Goal: Transaction & Acquisition: Purchase product/service

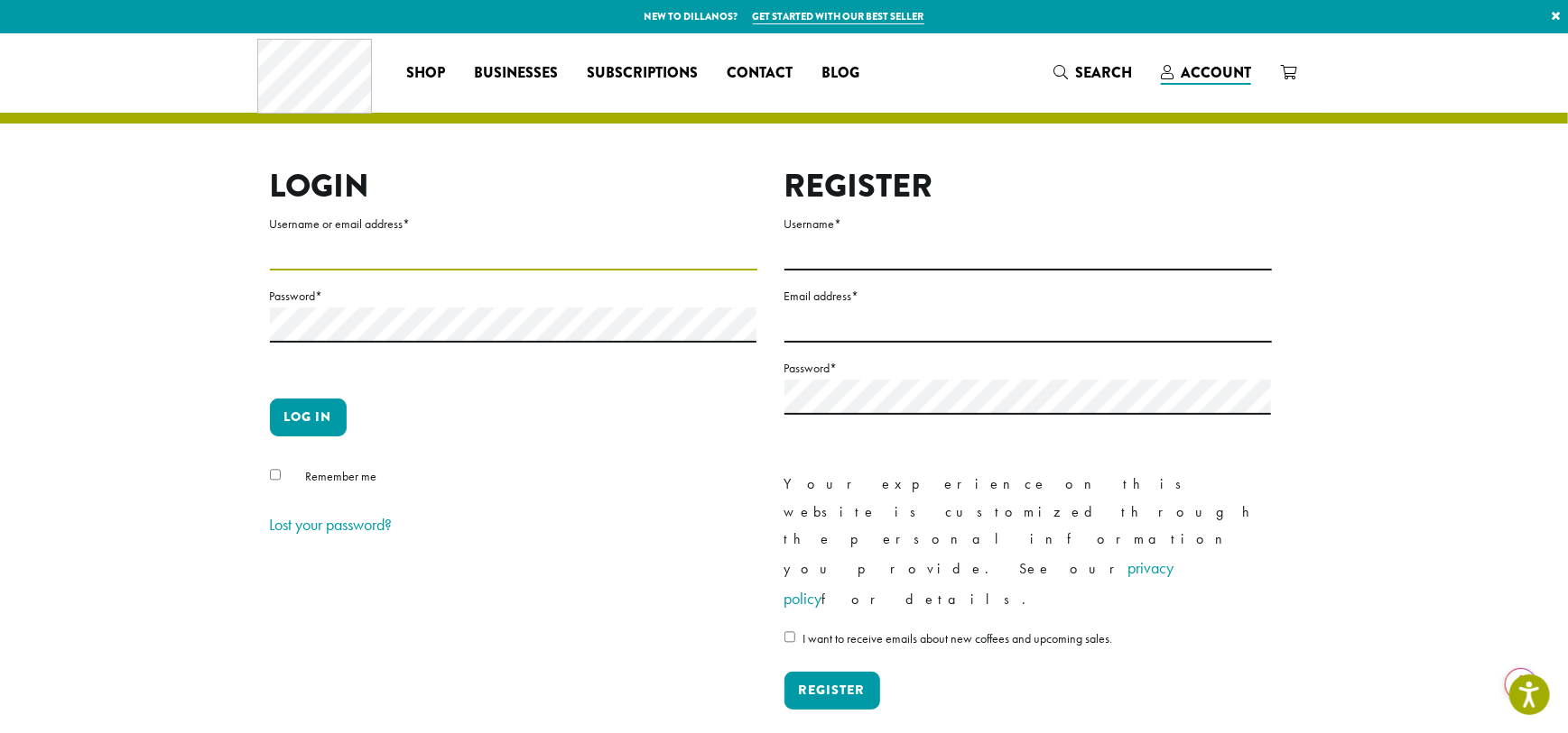
type input "**********"
click at [304, 419] on button "Log in" at bounding box center [307, 418] width 76 height 38
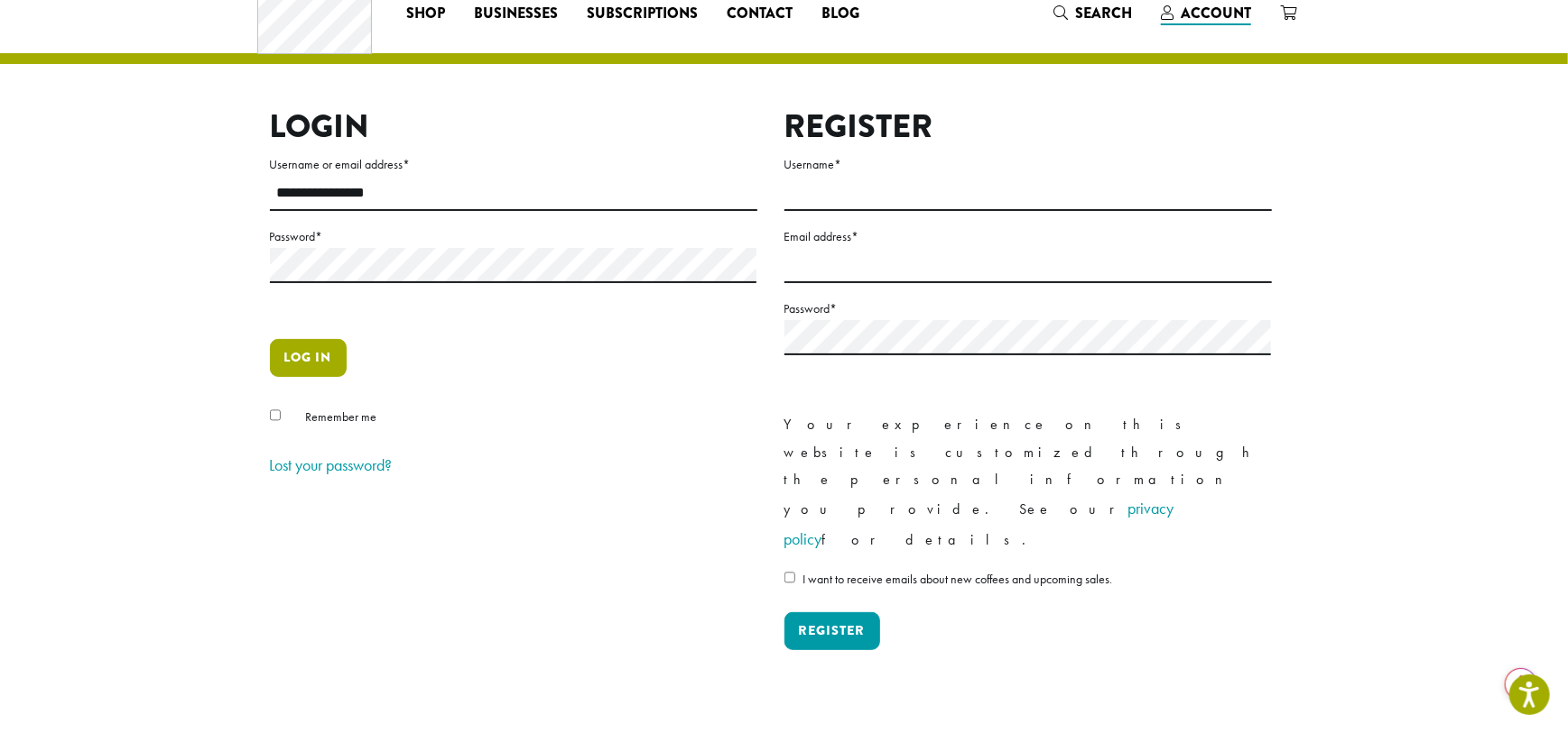
scroll to position [89, 0]
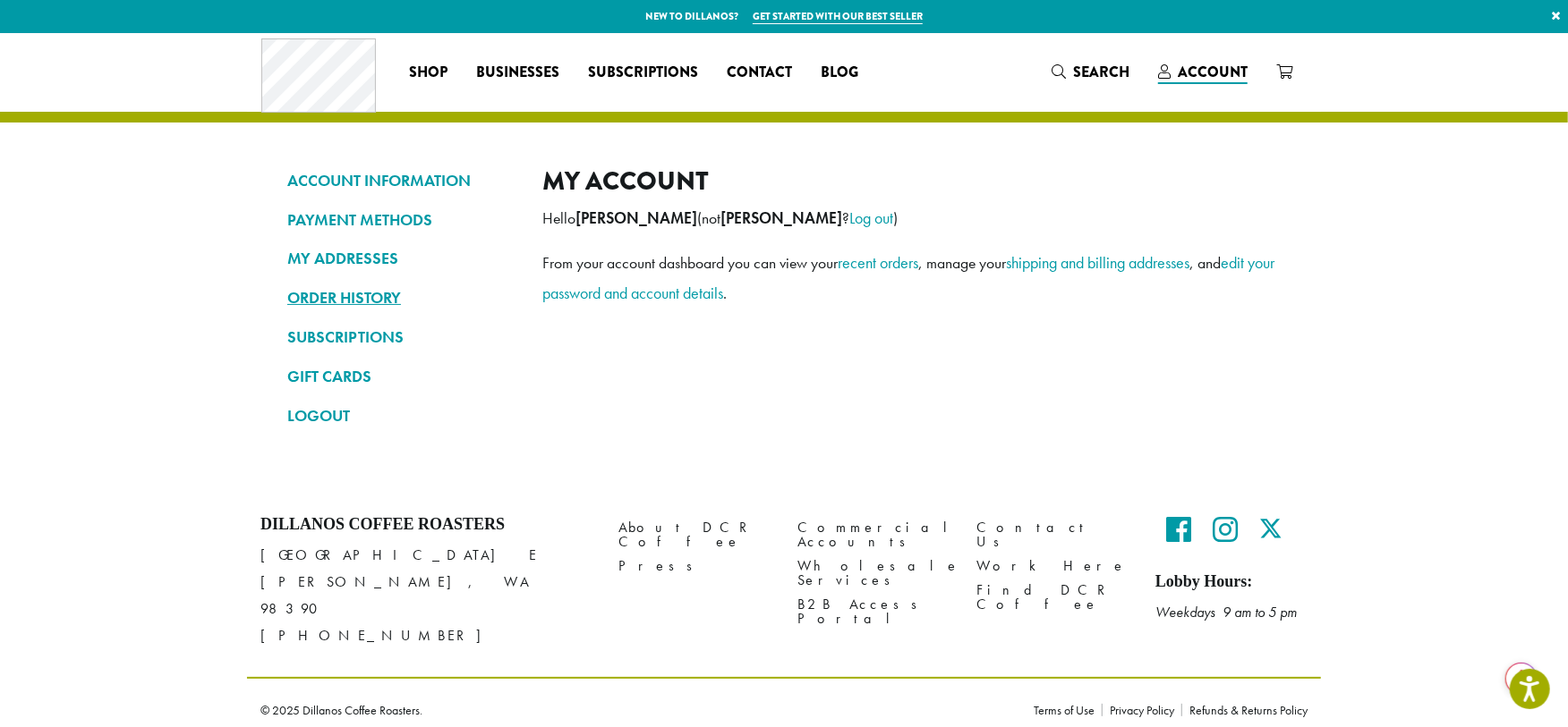
click at [357, 297] on link "ORDER HISTORY" at bounding box center [402, 297] width 228 height 30
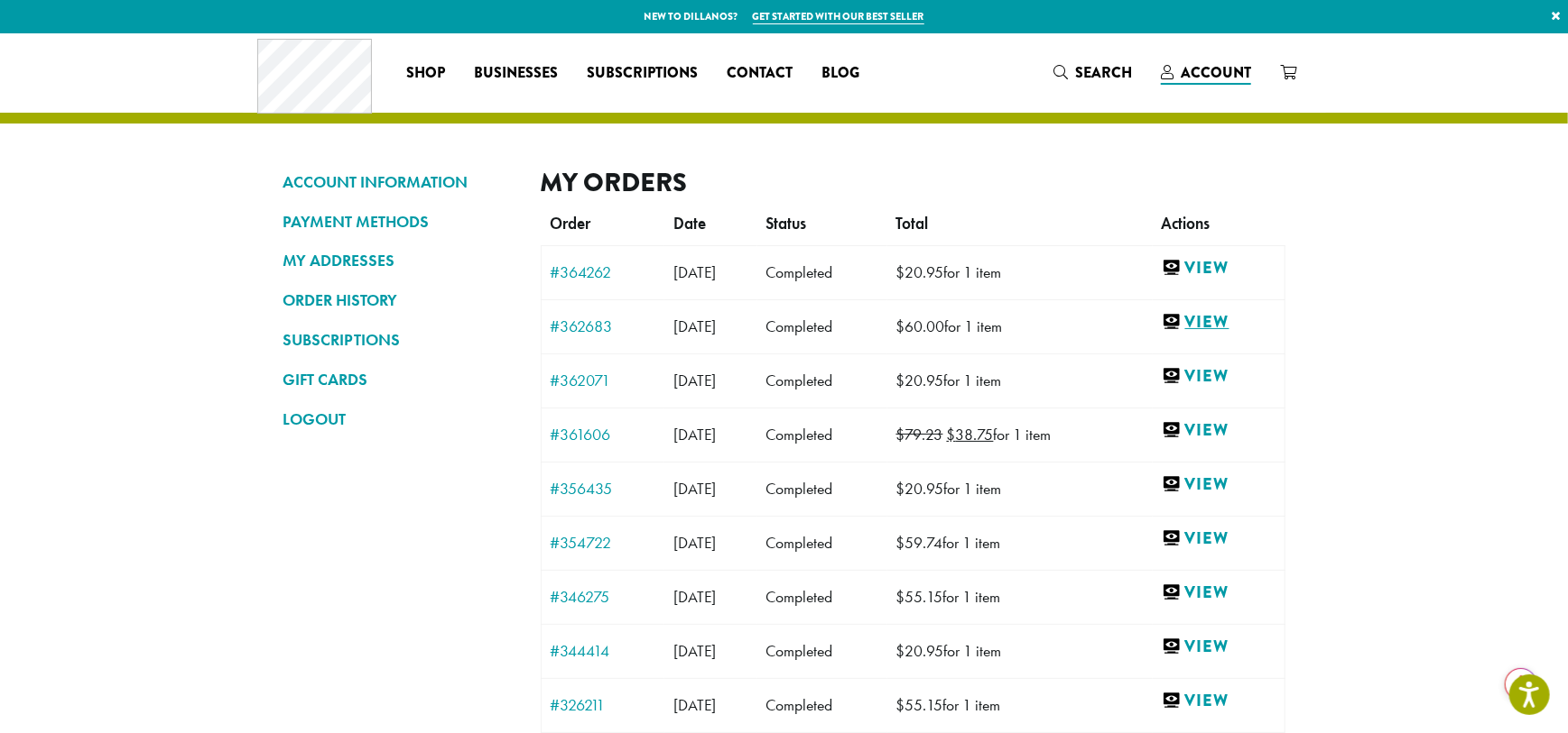
click at [1226, 325] on link "View" at bounding box center [1218, 322] width 114 height 23
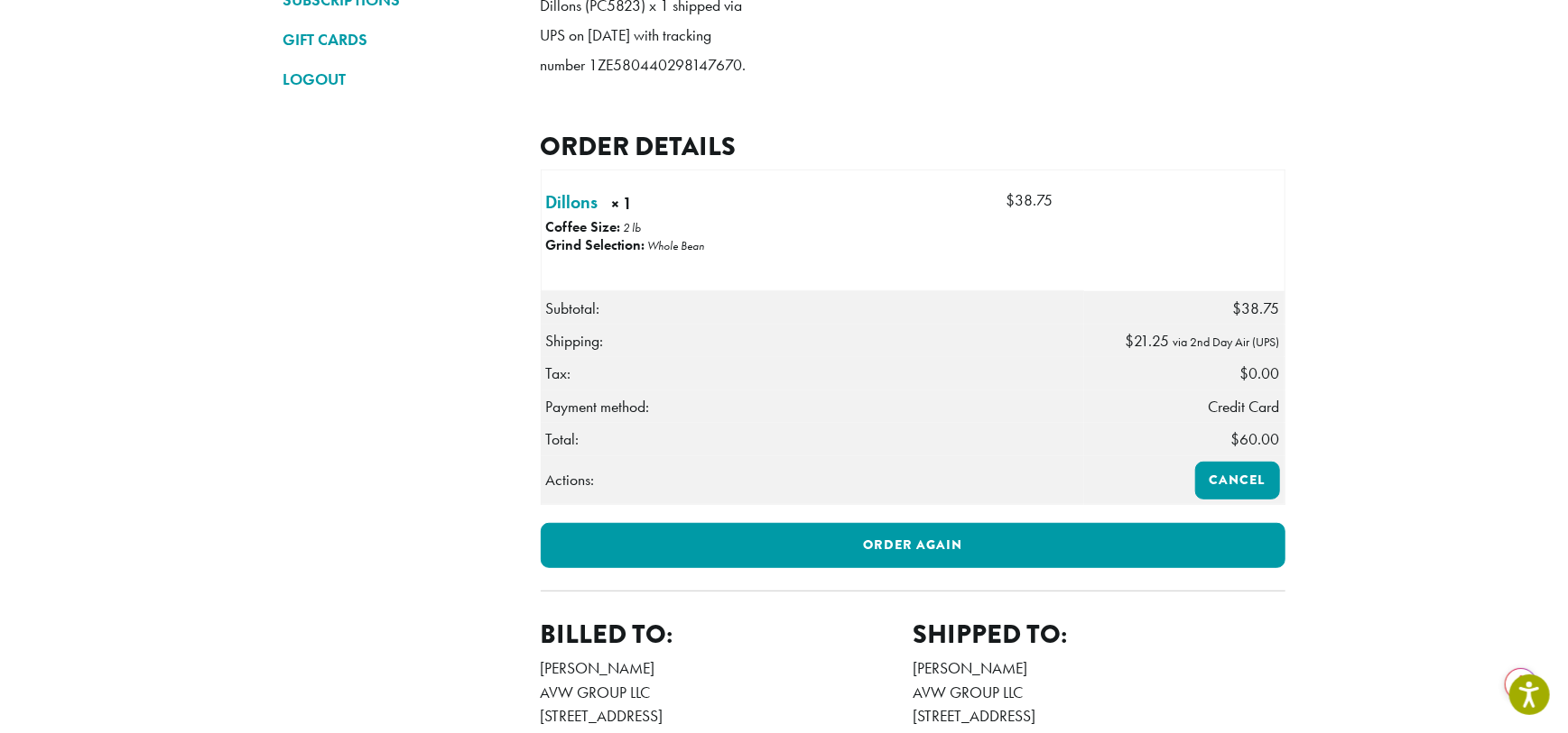
scroll to position [360, 0]
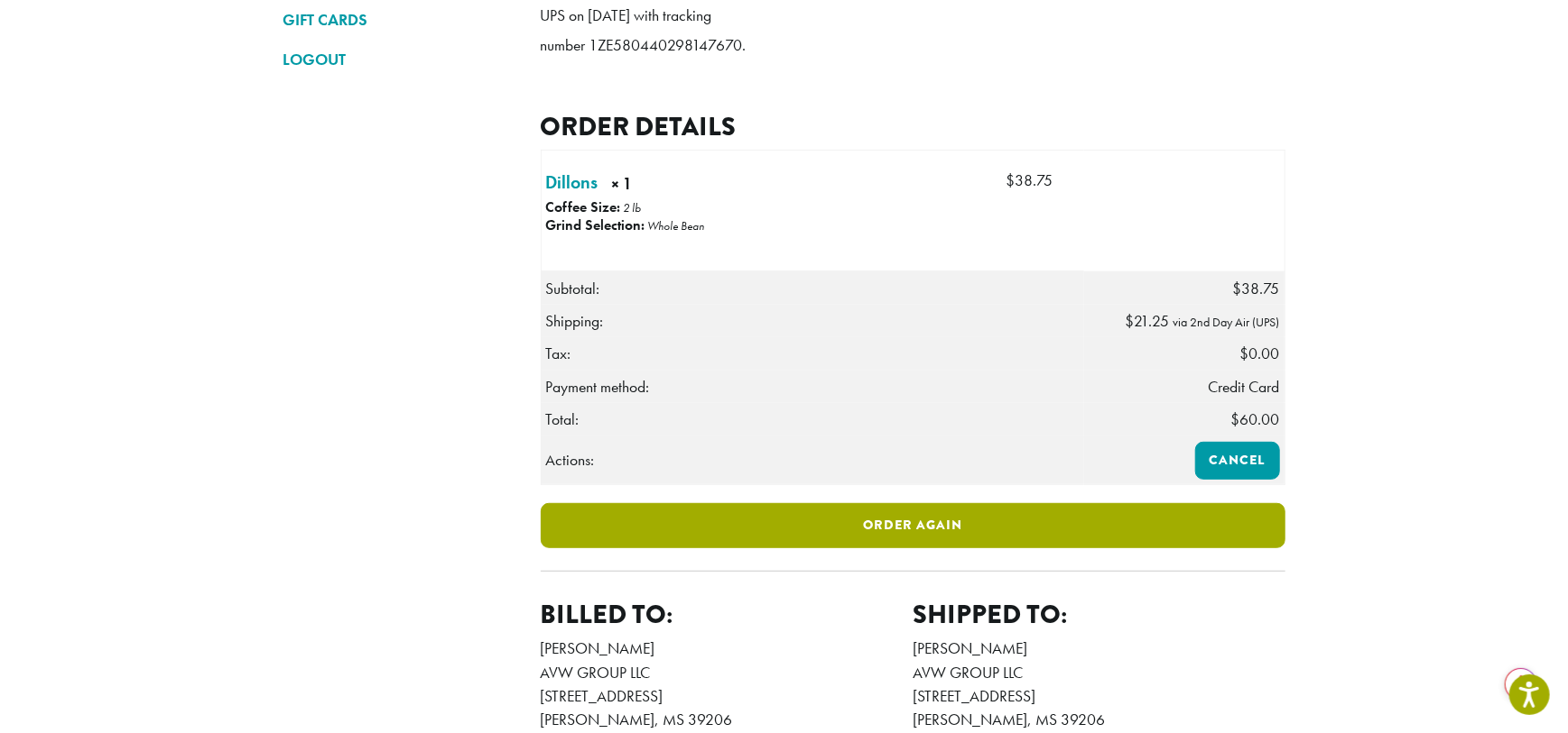
click at [904, 548] on link "Order again" at bounding box center [913, 525] width 744 height 45
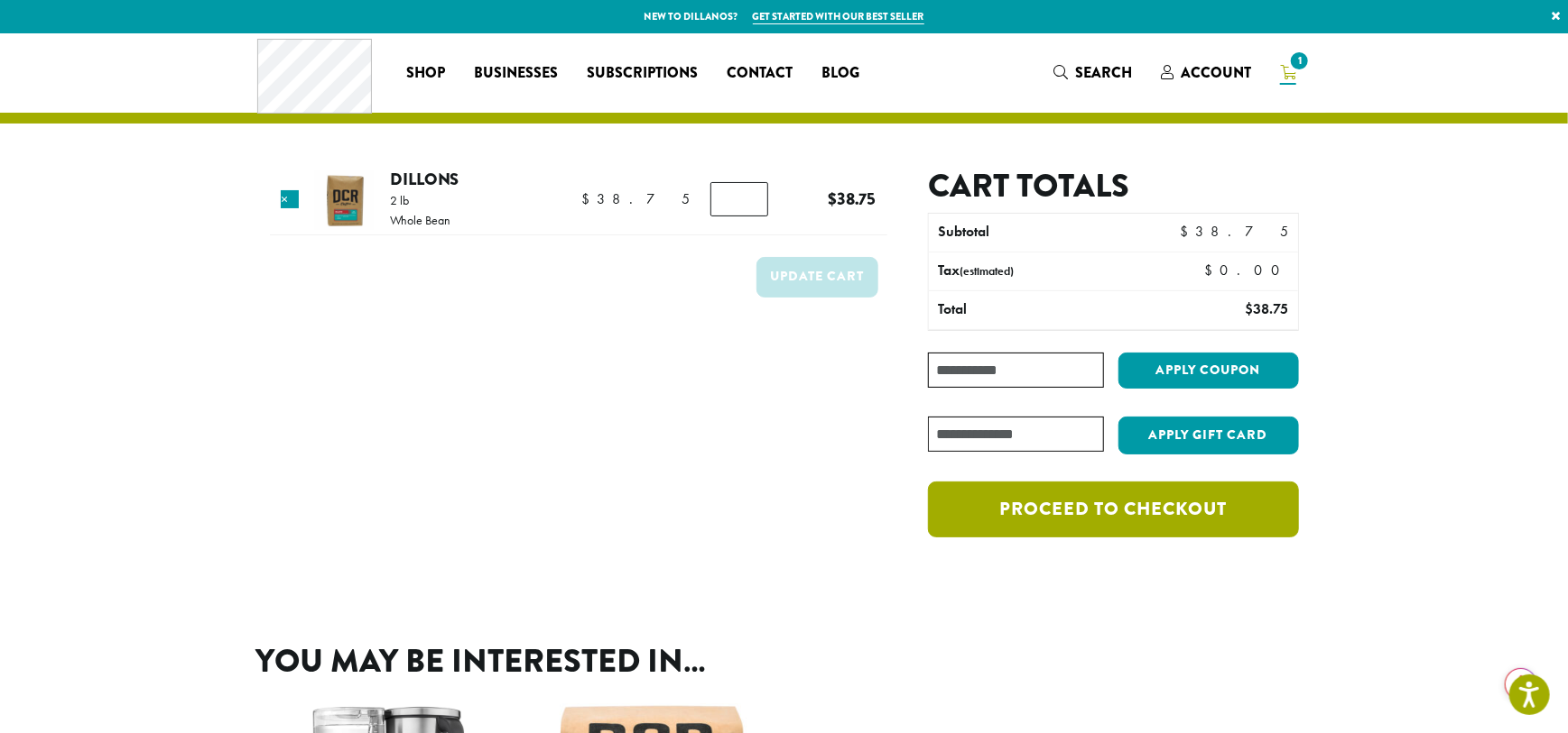
click at [1109, 503] on link "Proceed to checkout" at bounding box center [1113, 510] width 370 height 56
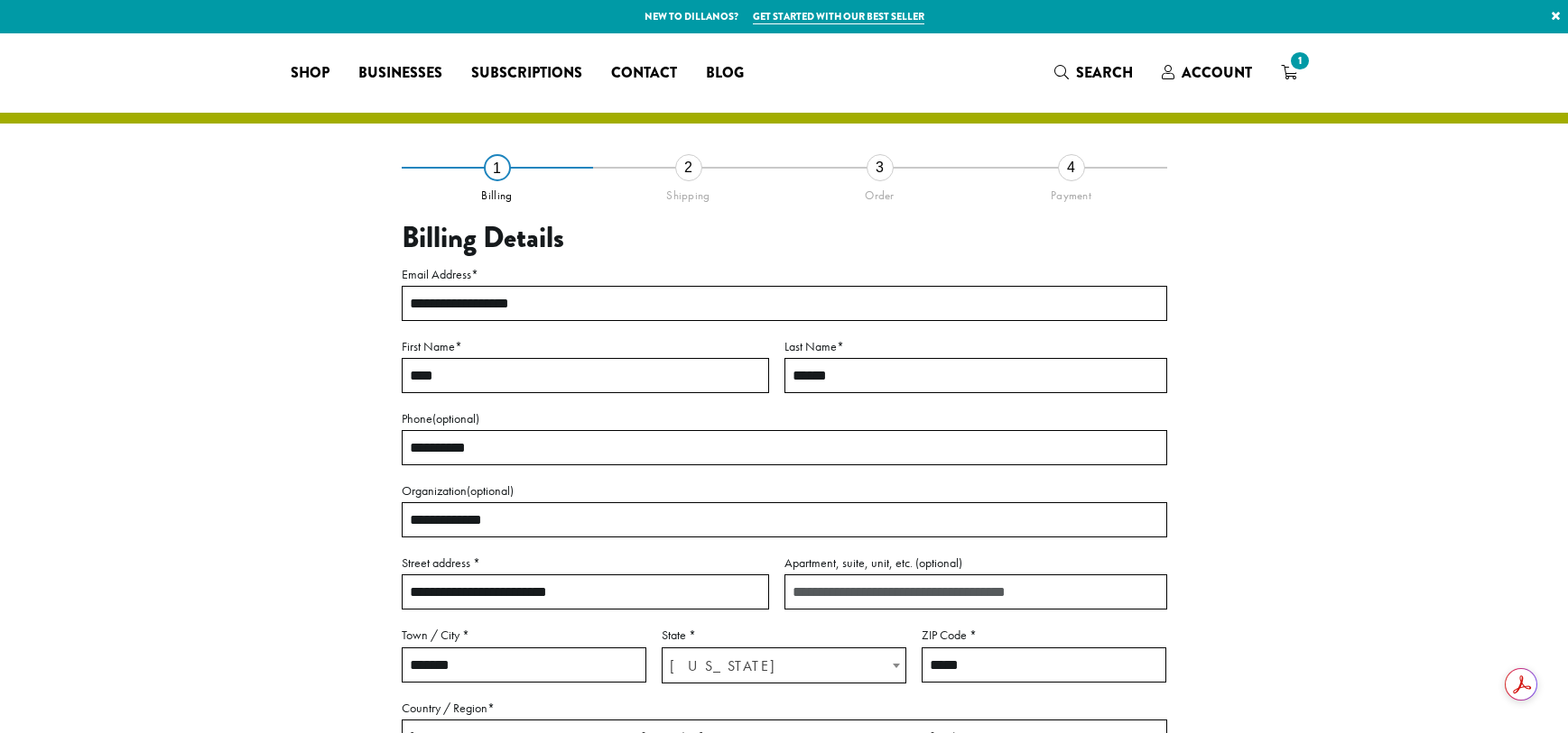
select select "**"
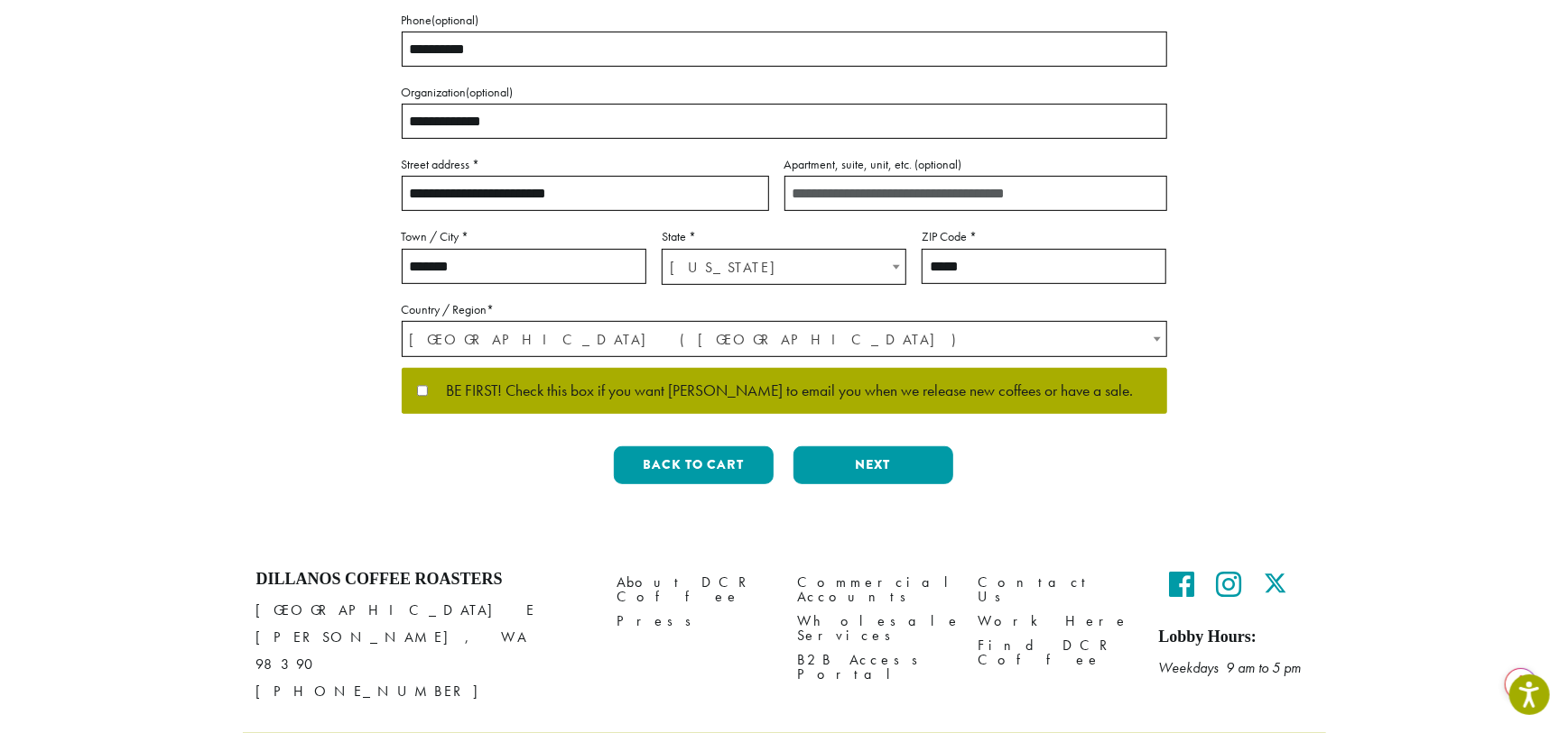
scroll to position [438, 0]
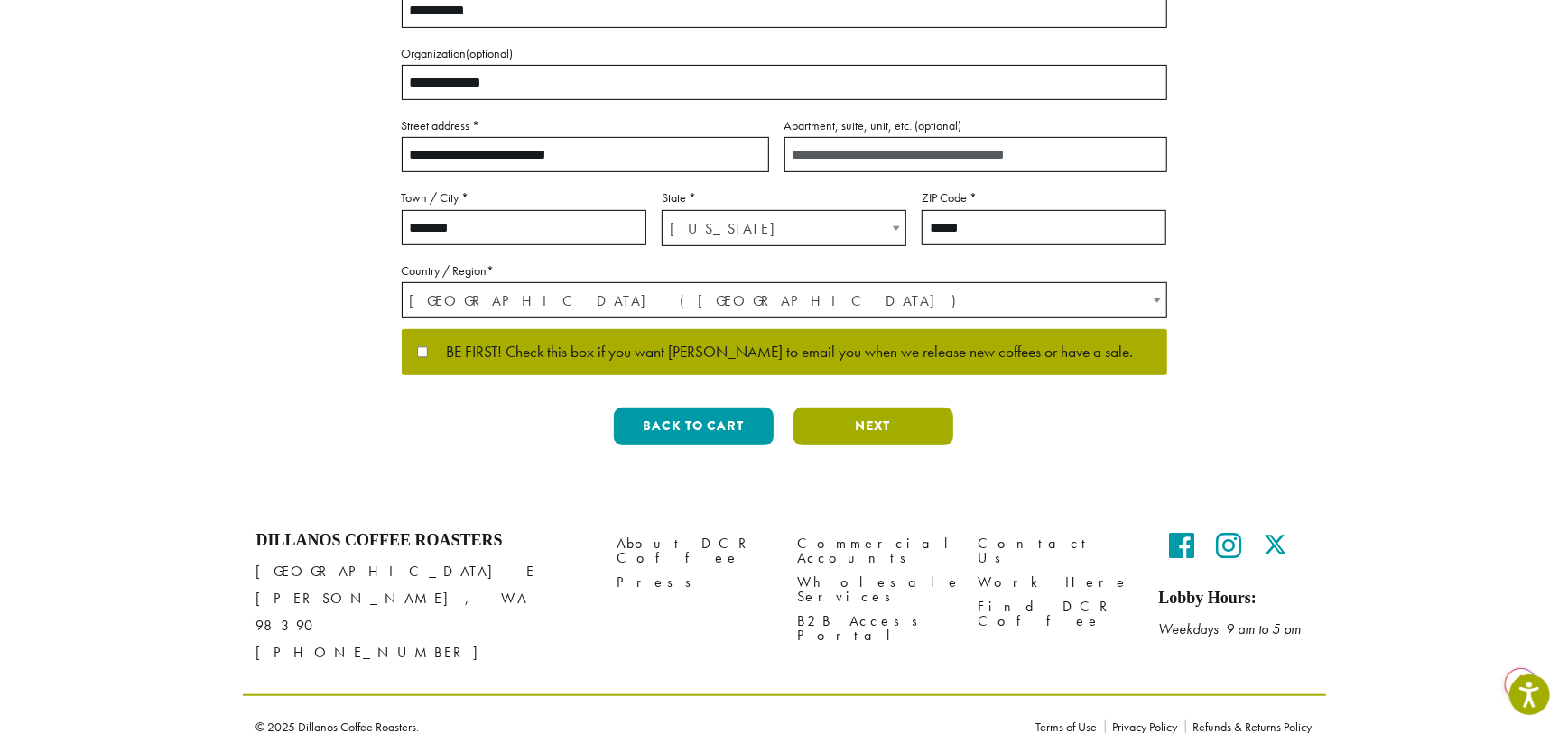
click at [874, 425] on button "Next" at bounding box center [873, 426] width 160 height 38
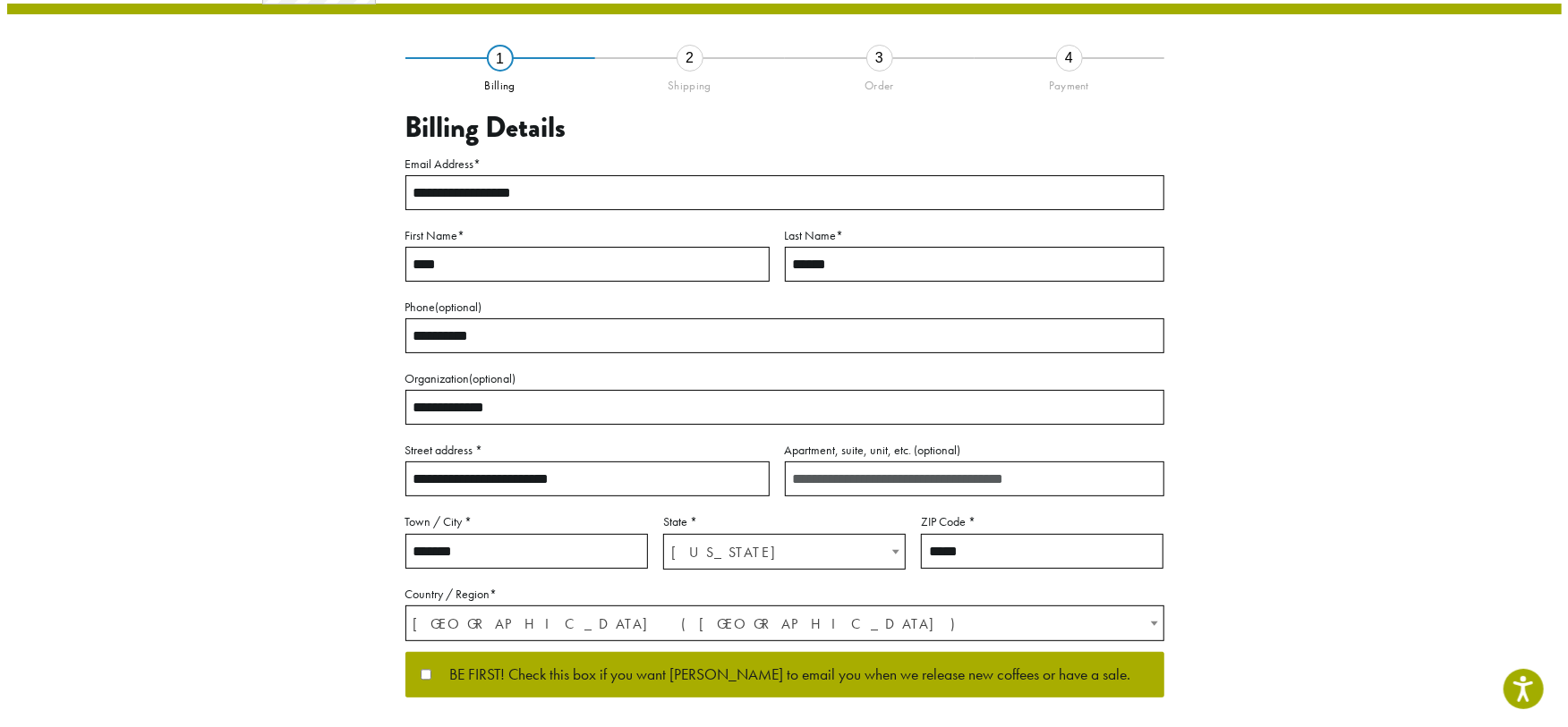
scroll to position [26, 0]
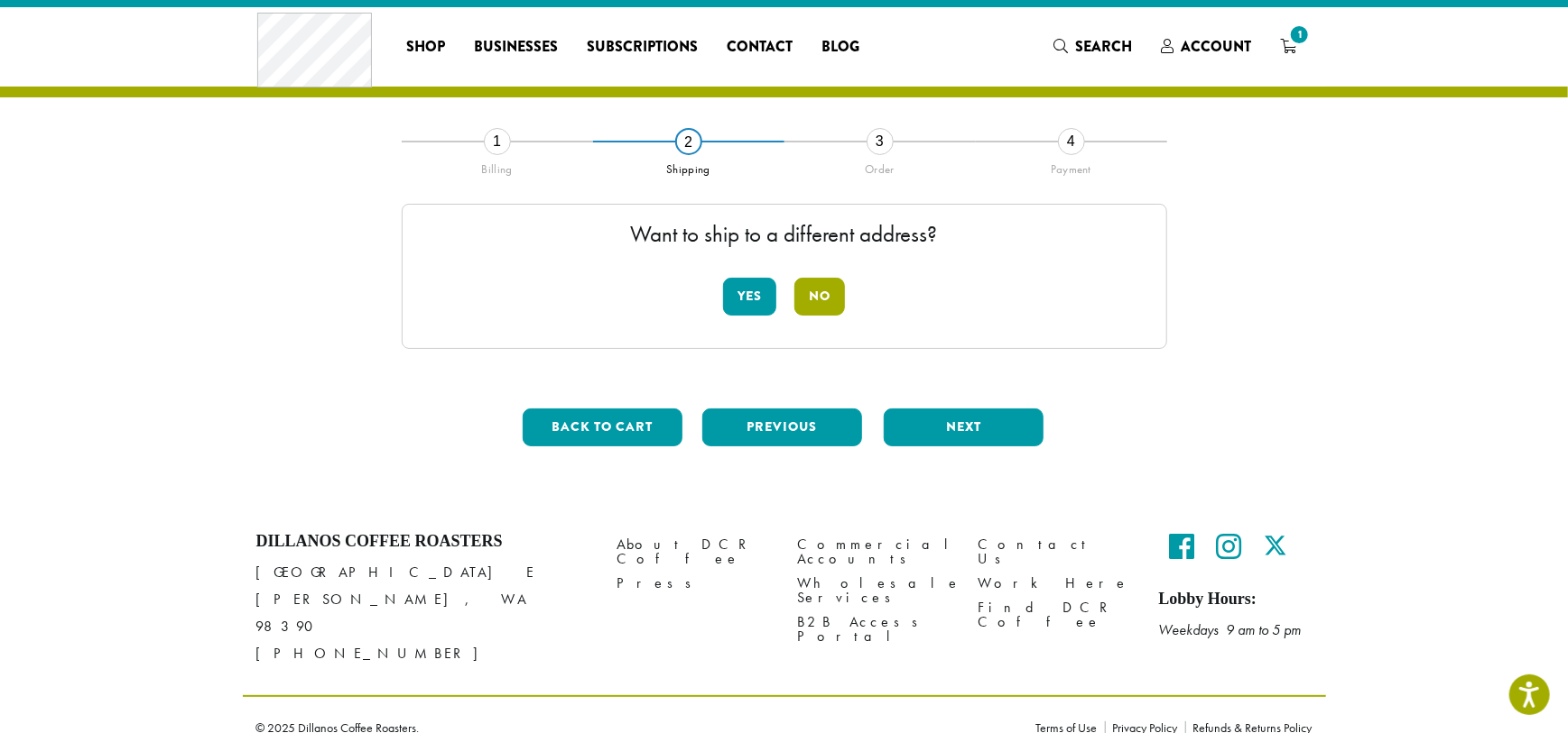
click at [825, 299] on button "No" at bounding box center [819, 296] width 51 height 38
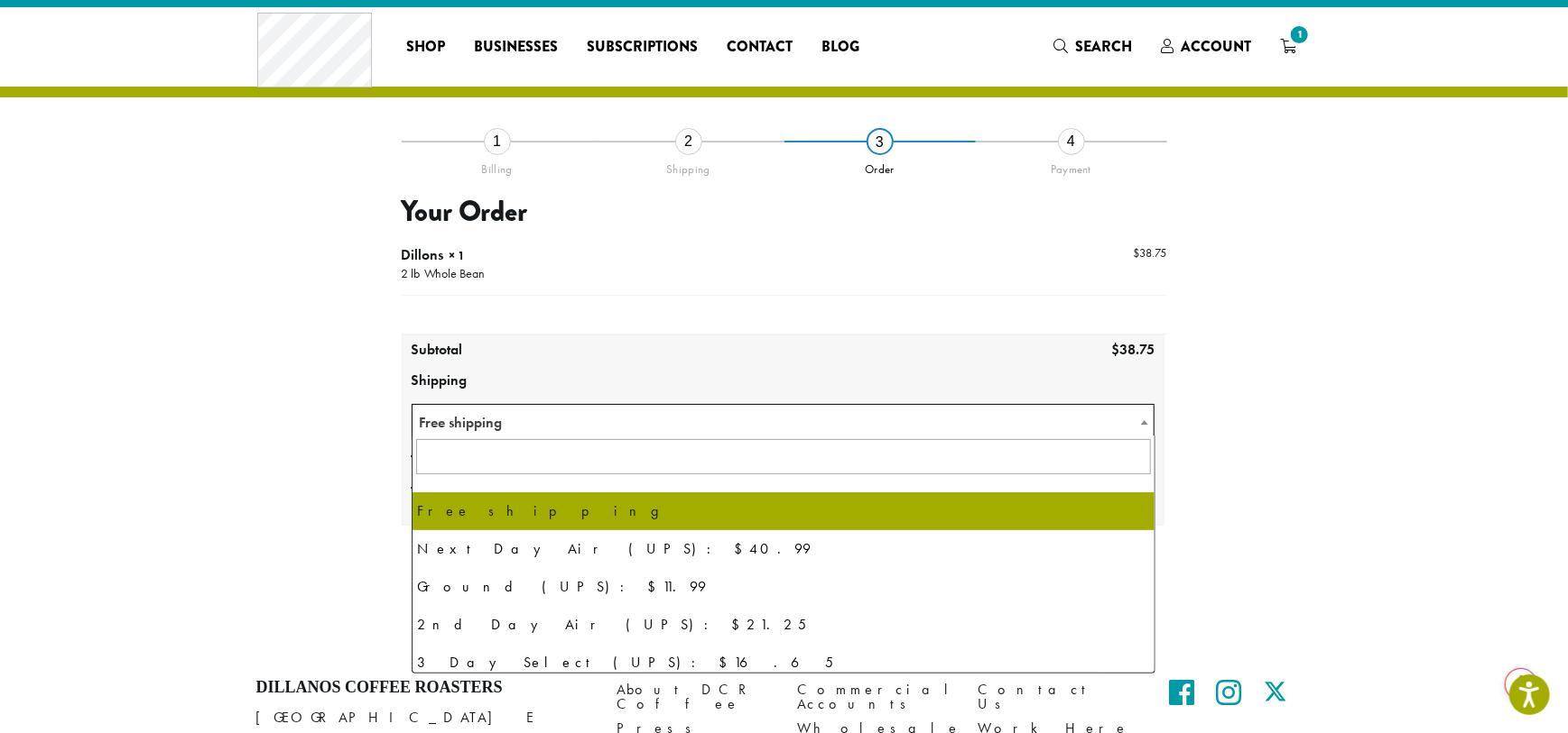
click at [683, 415] on span "Free shipping" at bounding box center [783, 422] width 742 height 35
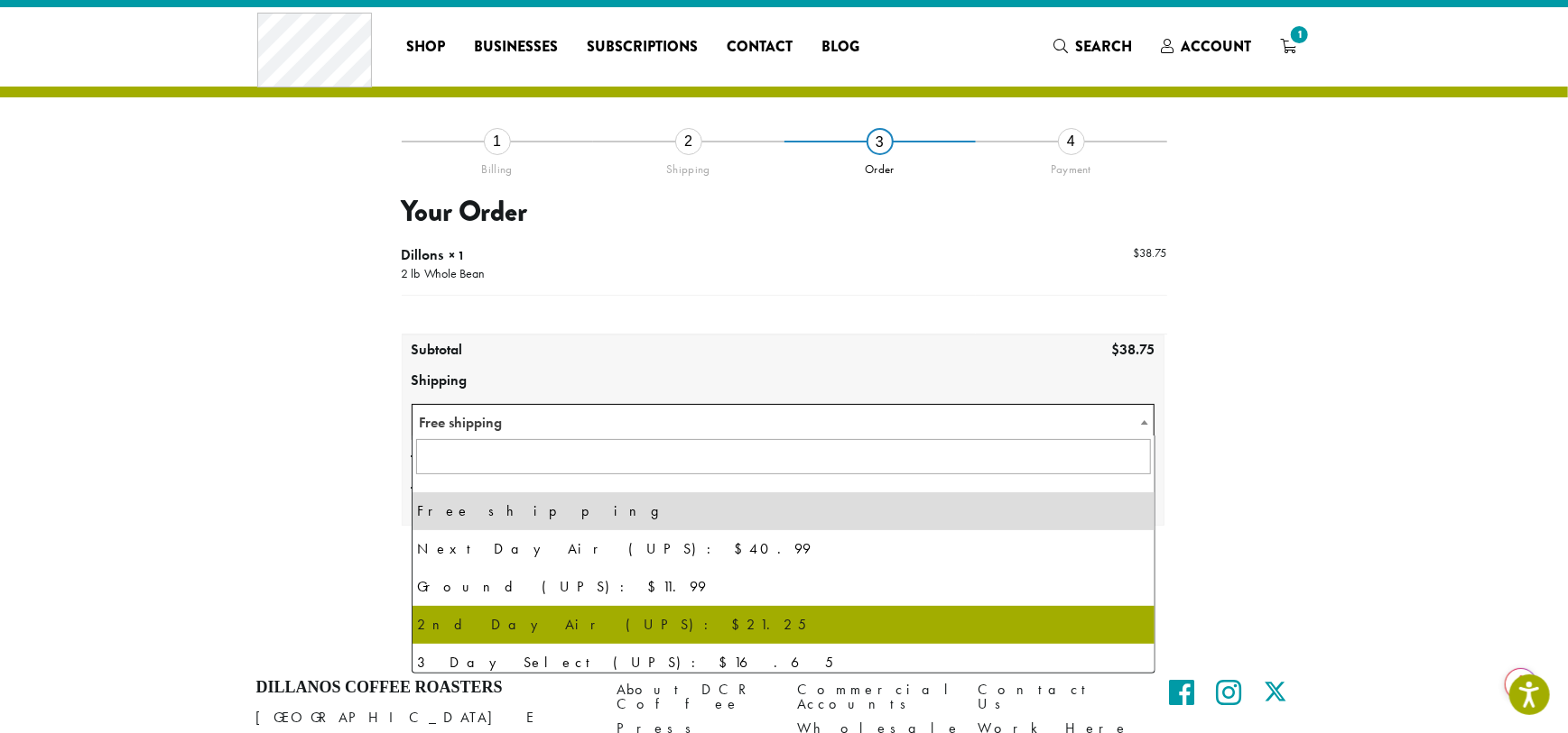
select select "********"
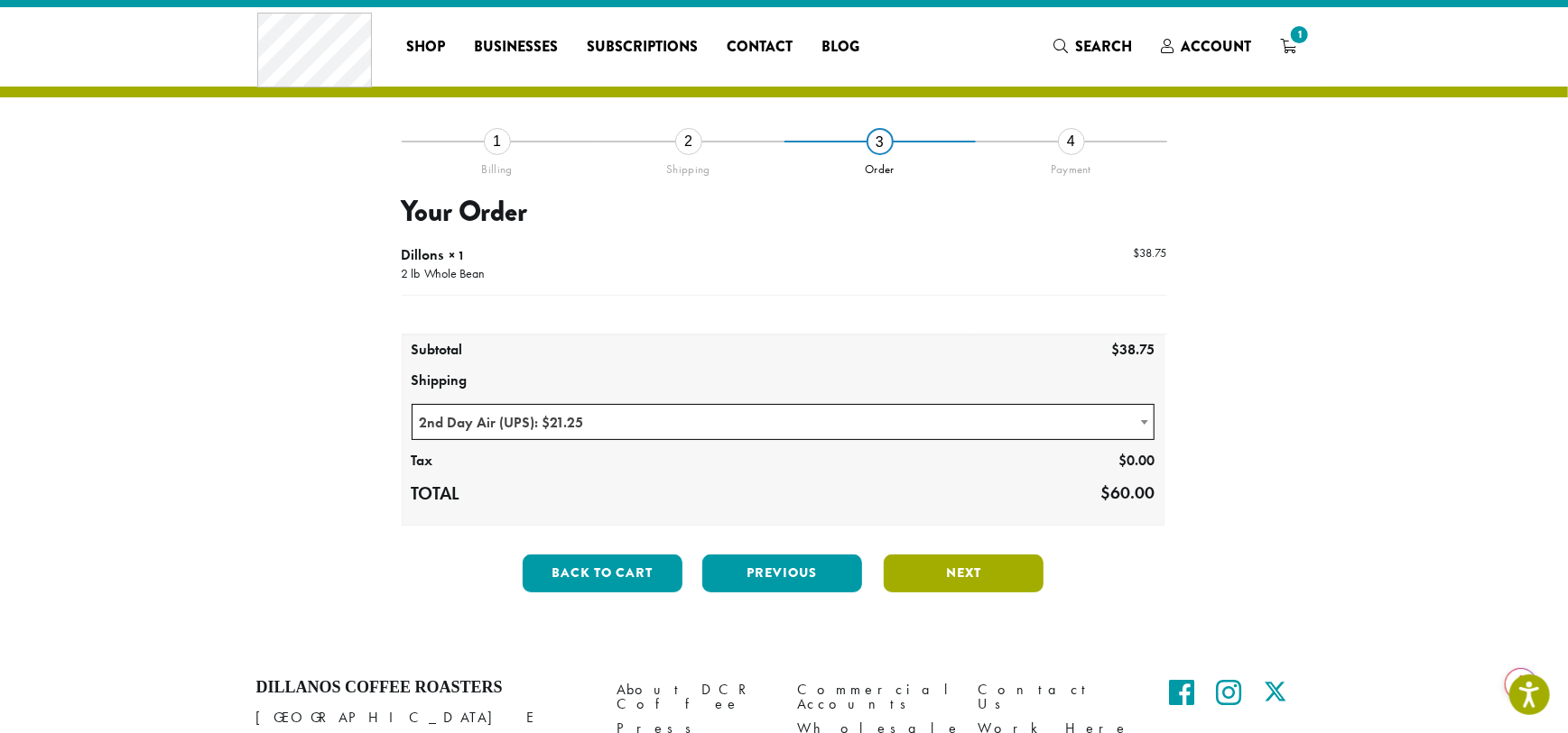
click at [963, 572] on button "Next" at bounding box center [963, 573] width 160 height 38
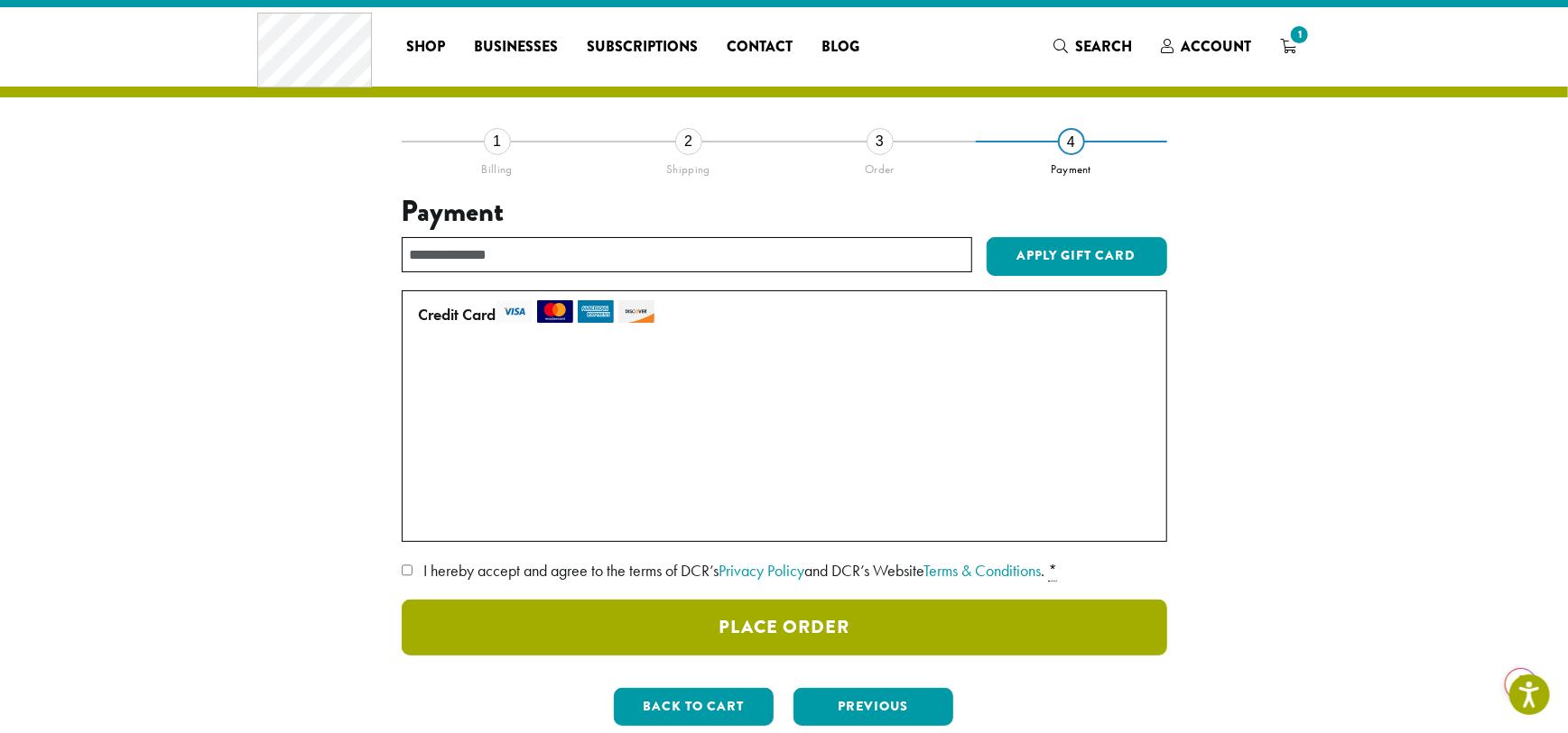
click at [799, 629] on button "Place Order" at bounding box center [784, 627] width 766 height 56
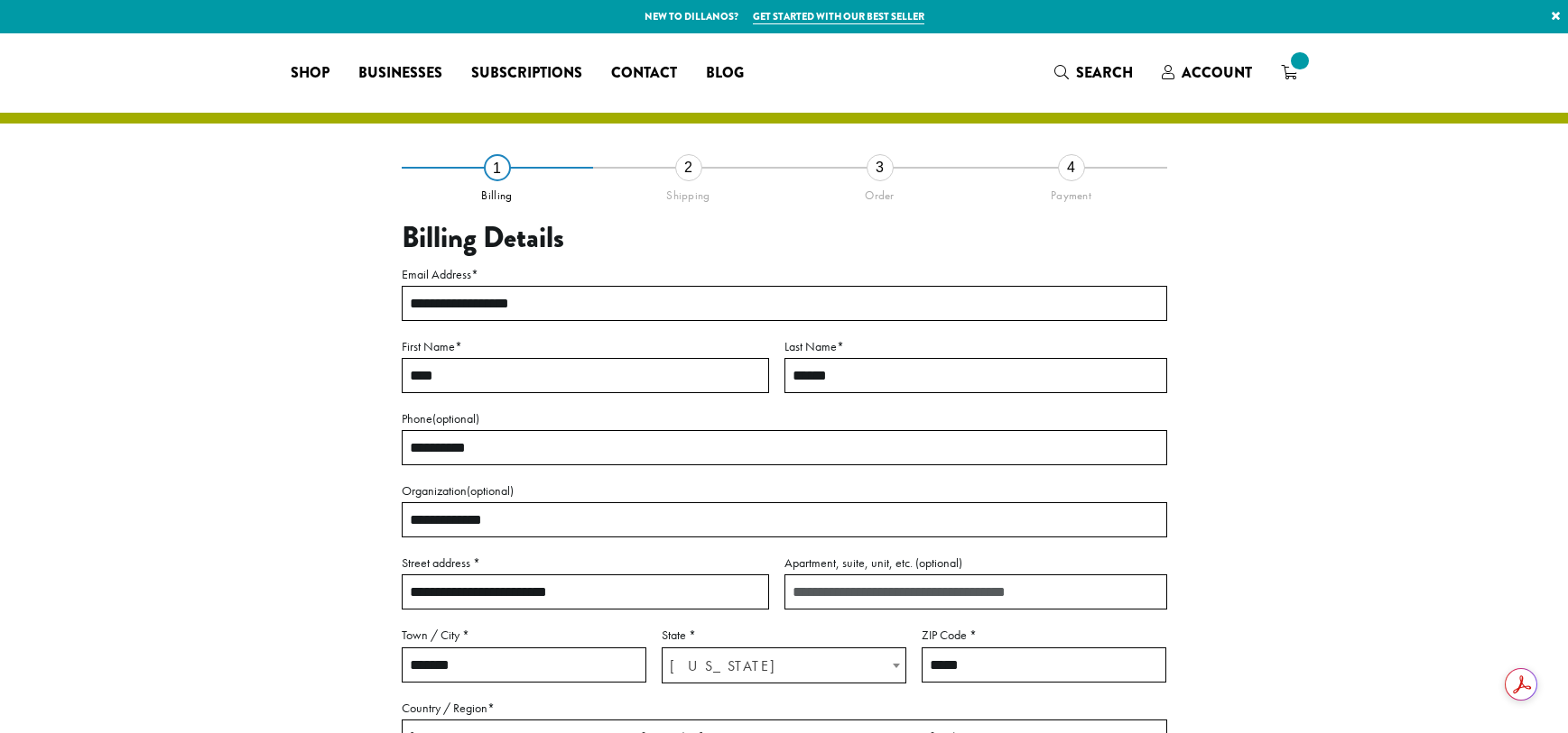
select select "**"
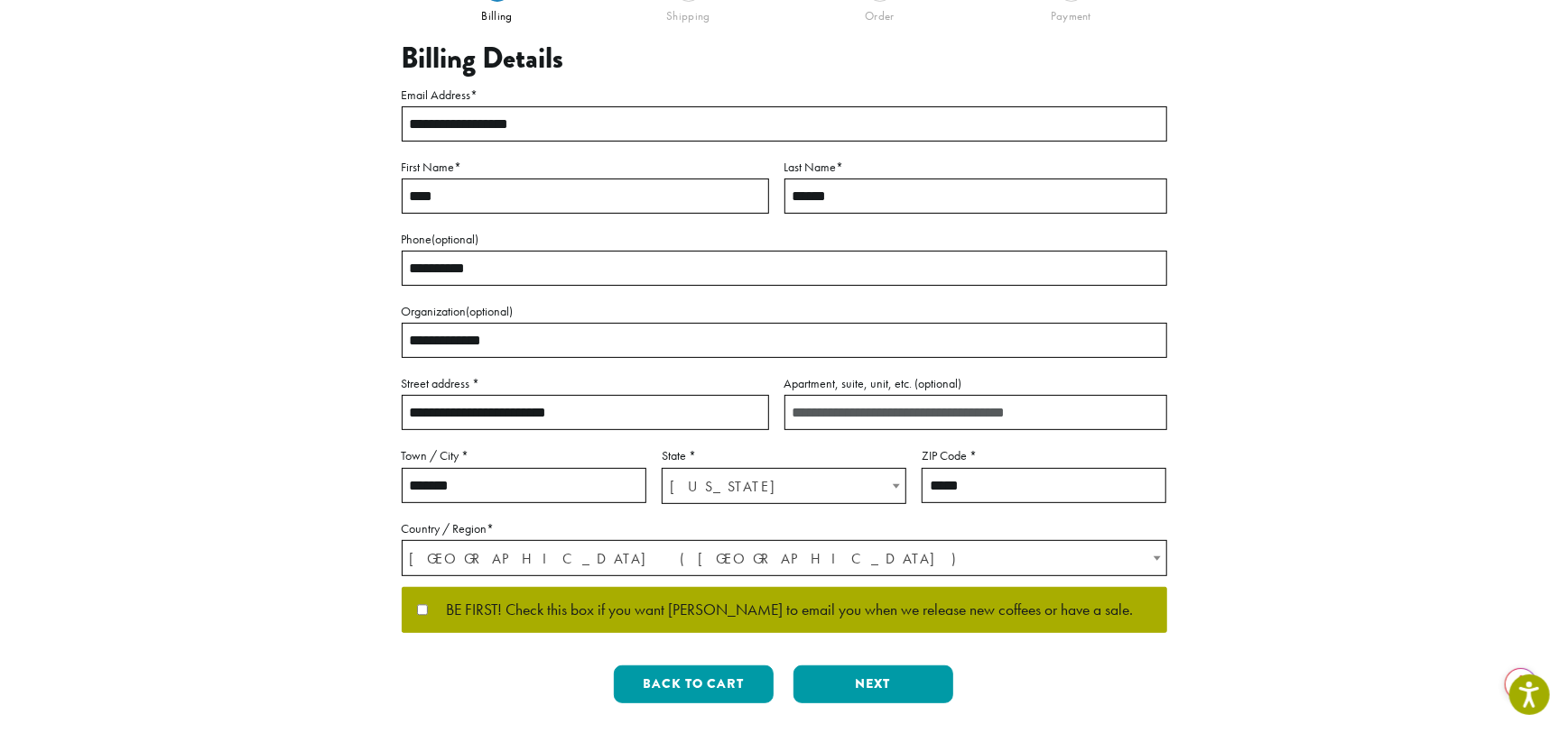
scroll to position [270, 0]
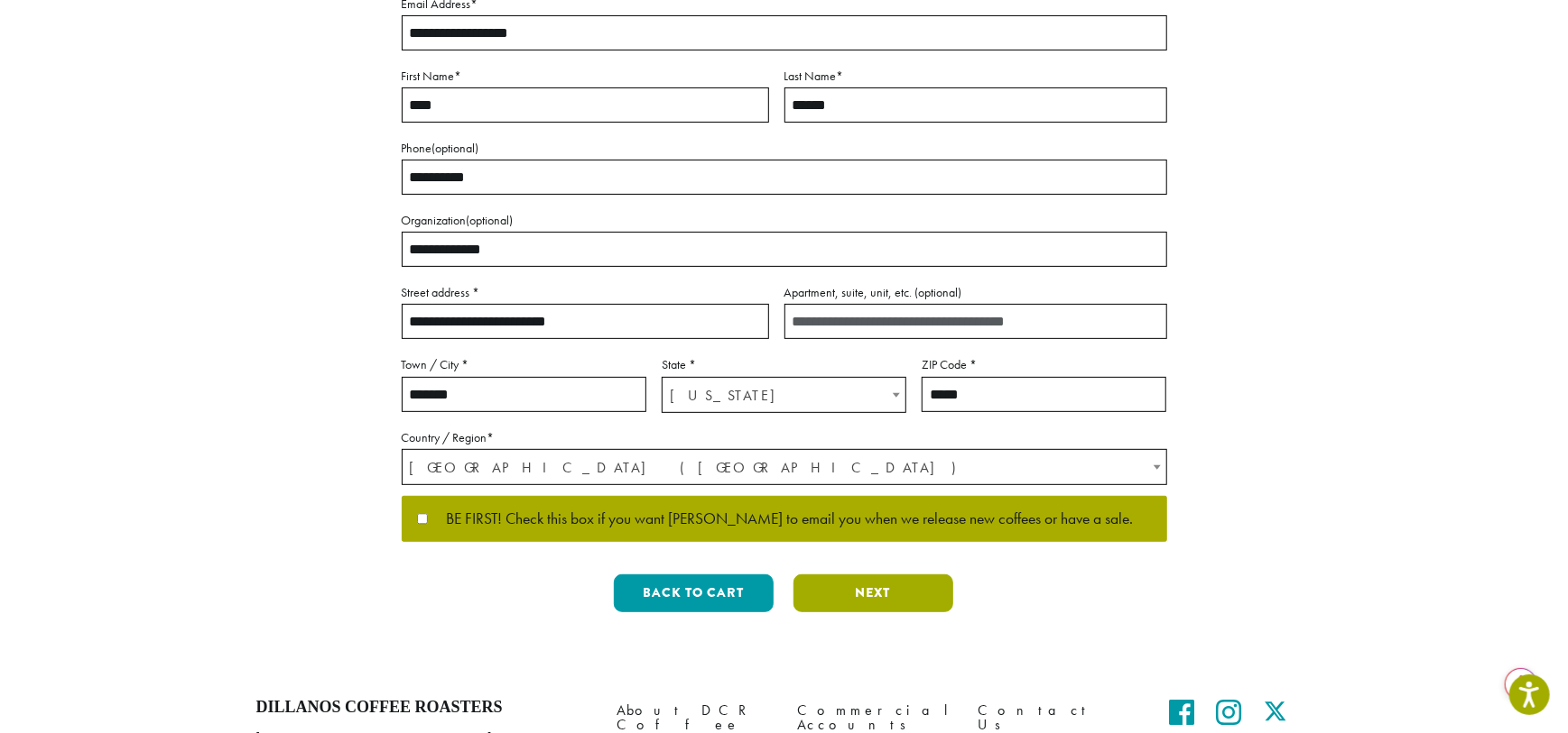
click at [899, 592] on button "Next" at bounding box center [873, 593] width 160 height 38
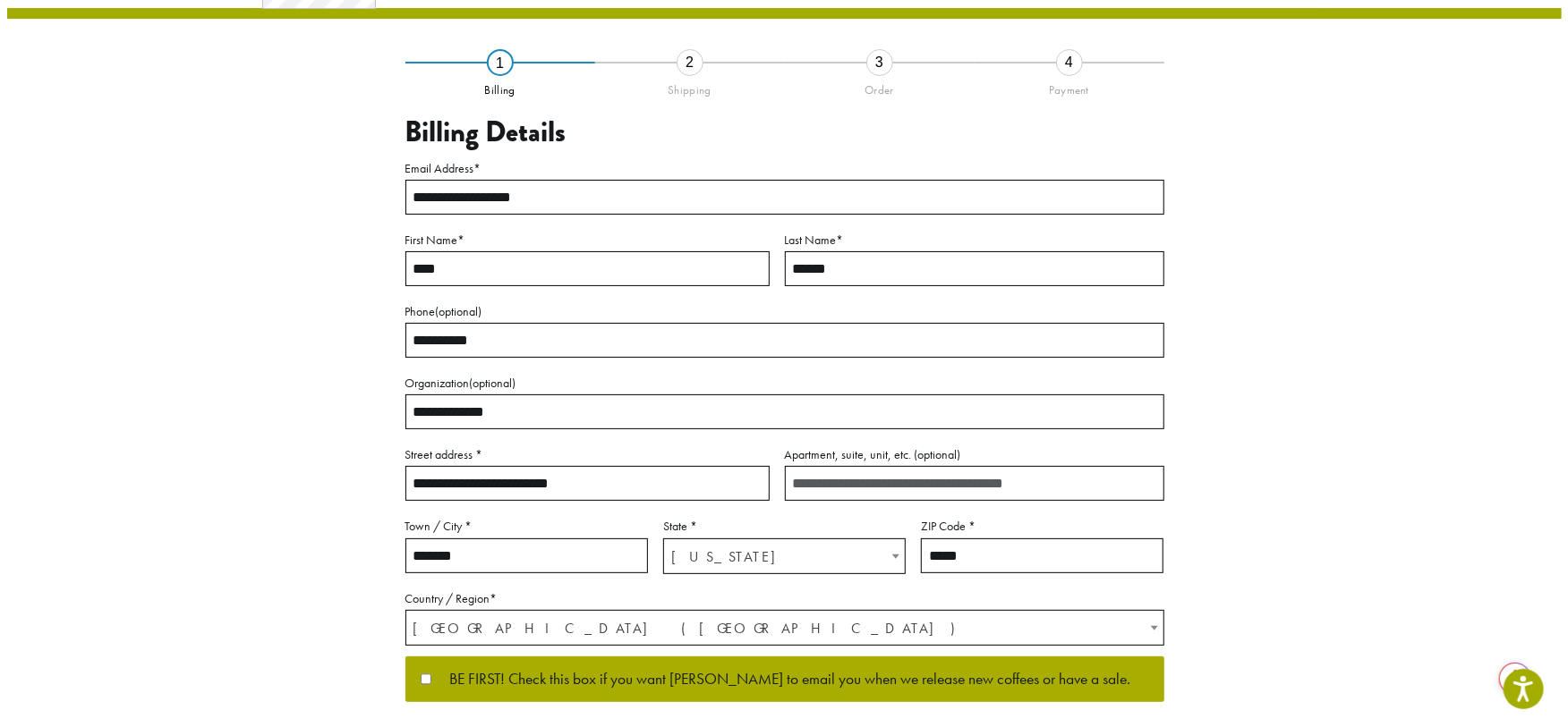
scroll to position [26, 0]
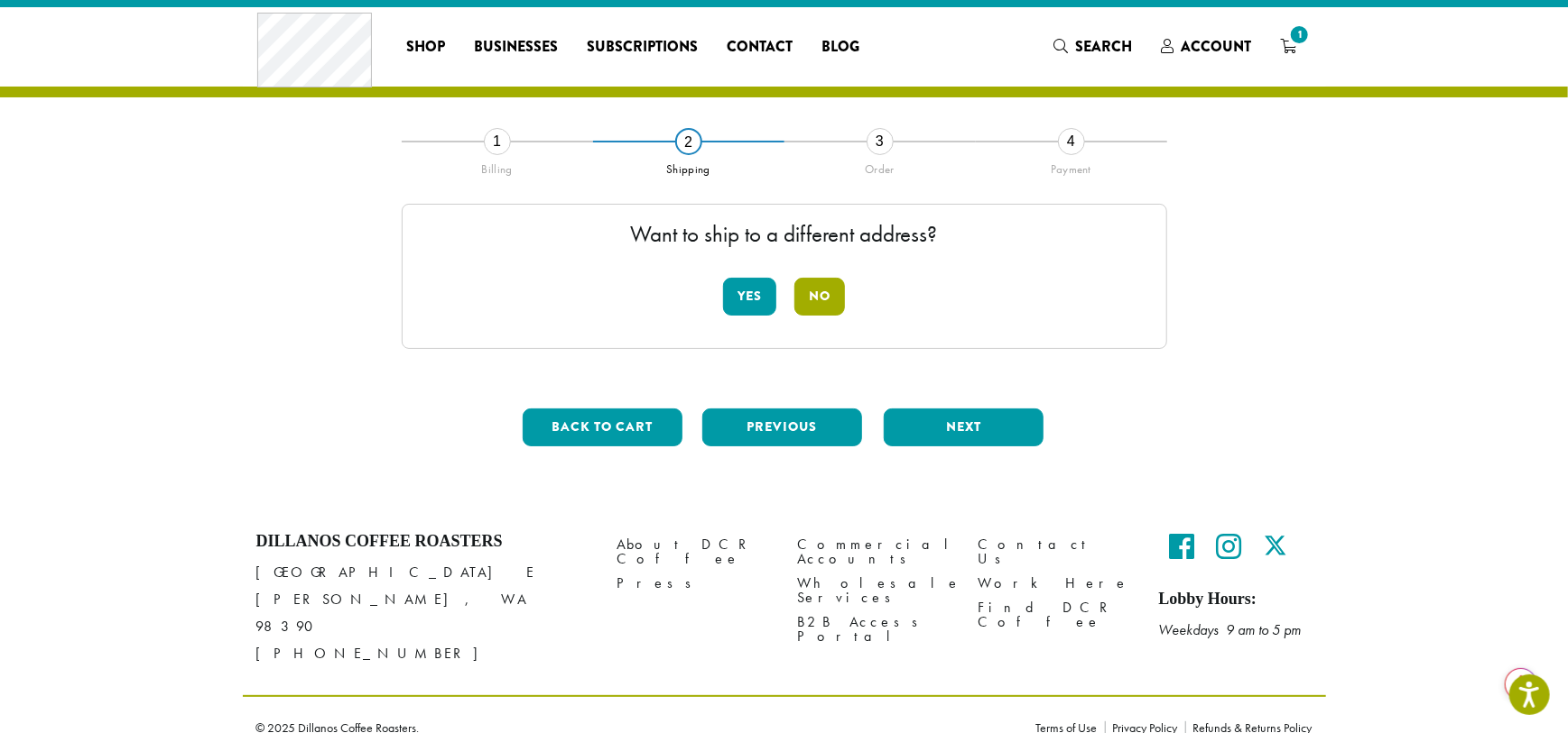
click at [832, 285] on button "No" at bounding box center [819, 296] width 51 height 38
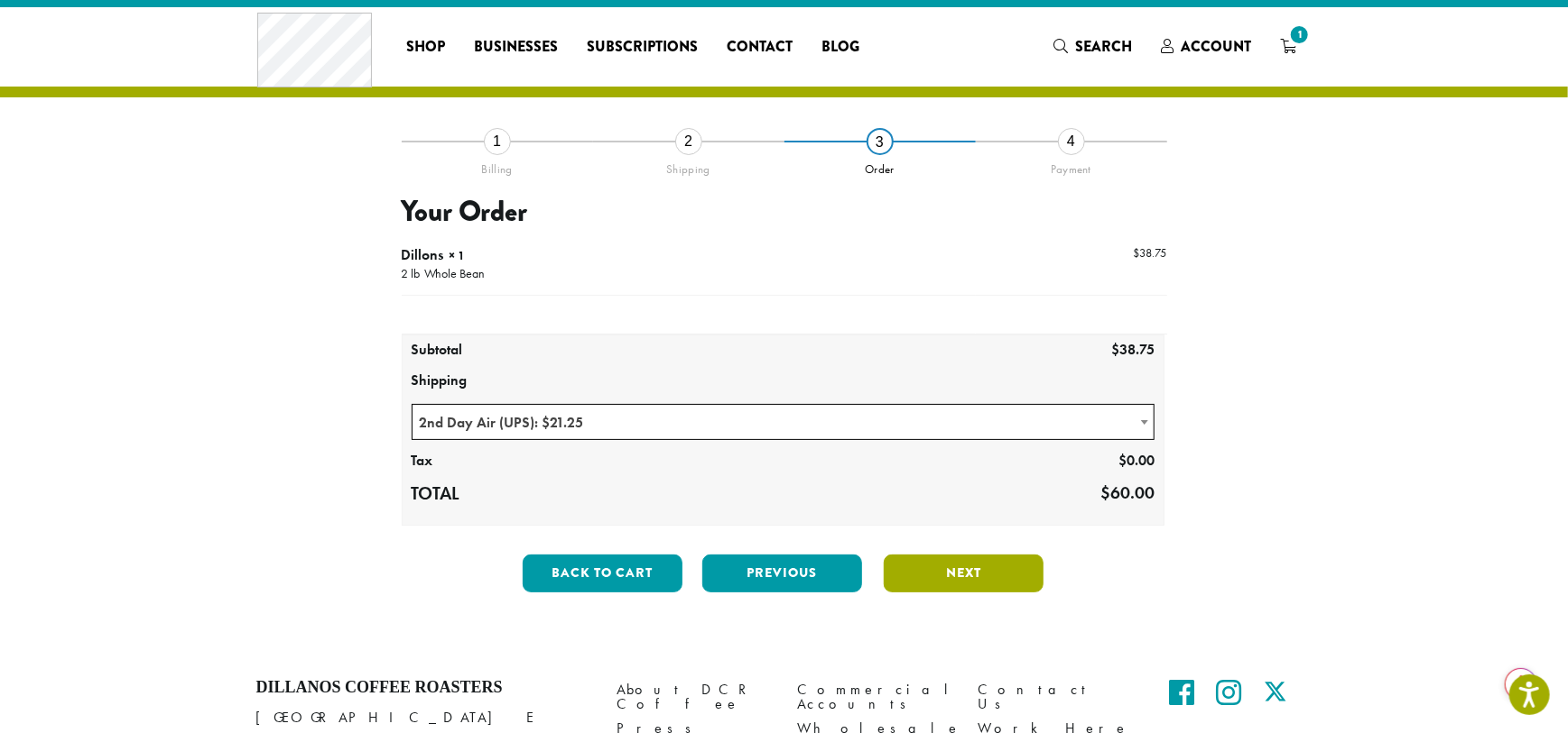
click at [972, 573] on button "Next" at bounding box center [963, 573] width 160 height 38
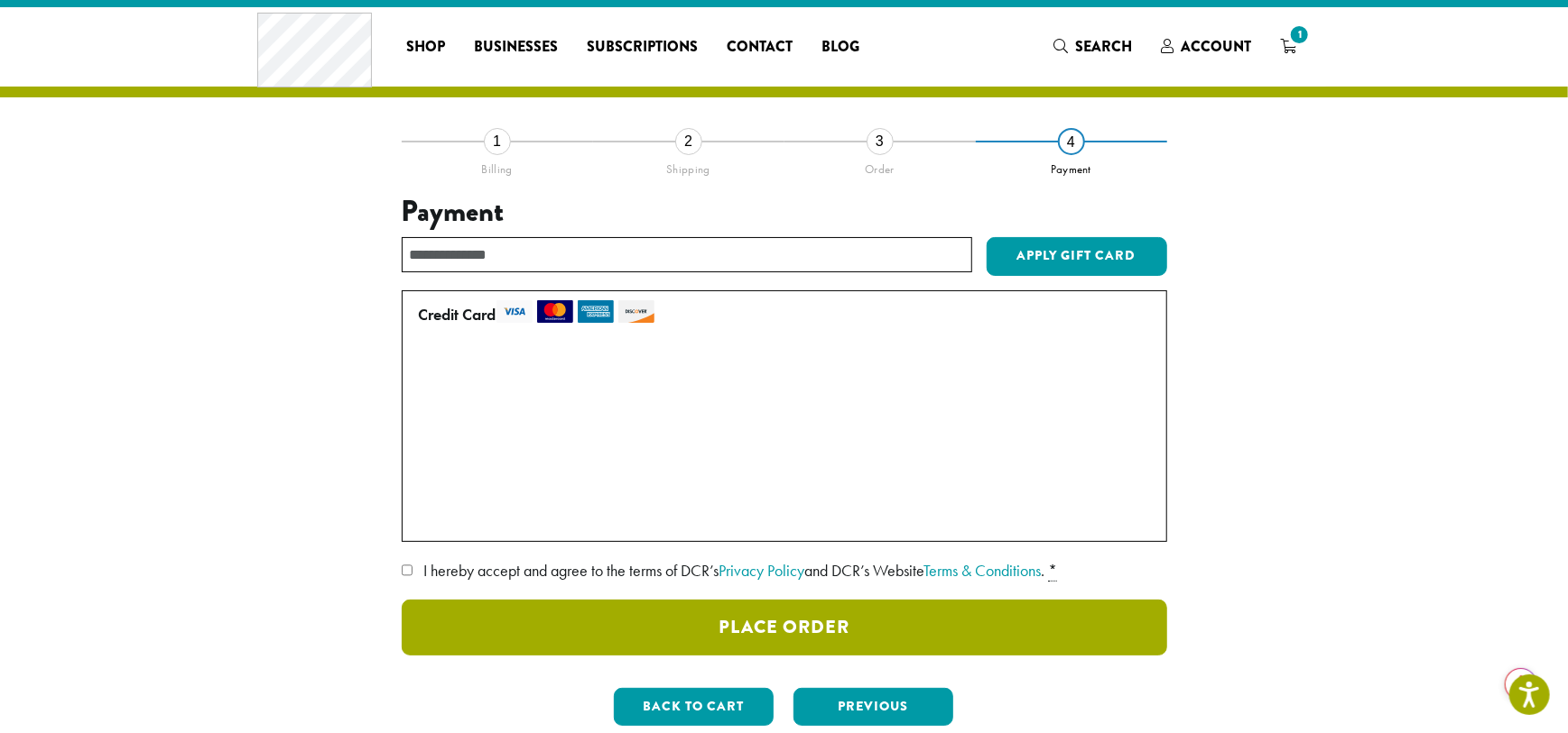
click at [780, 625] on button "Place Order" at bounding box center [784, 627] width 766 height 56
